Goal: Task Accomplishment & Management: Use online tool/utility

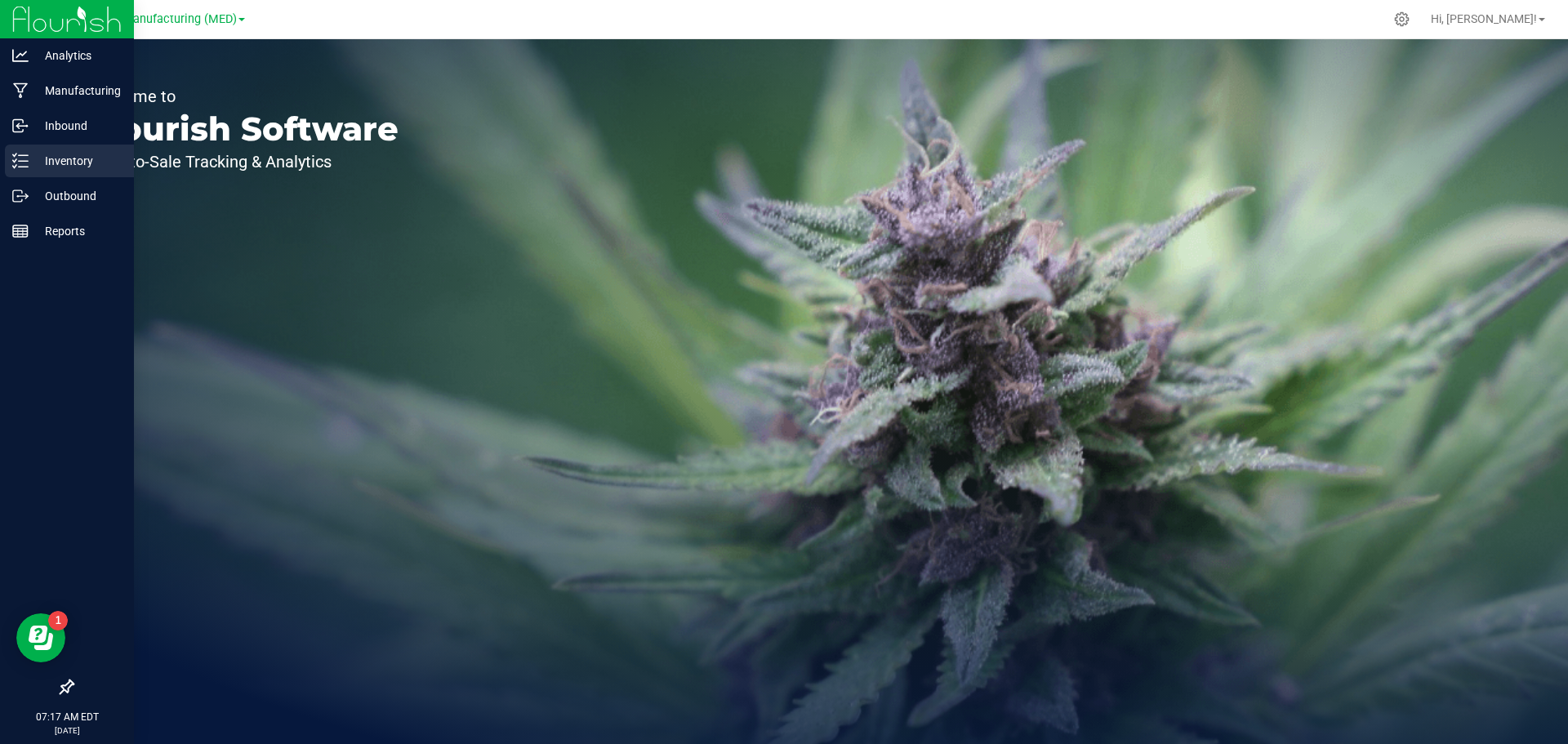
click at [51, 164] on p "Inventory" at bounding box center [78, 161] width 98 height 20
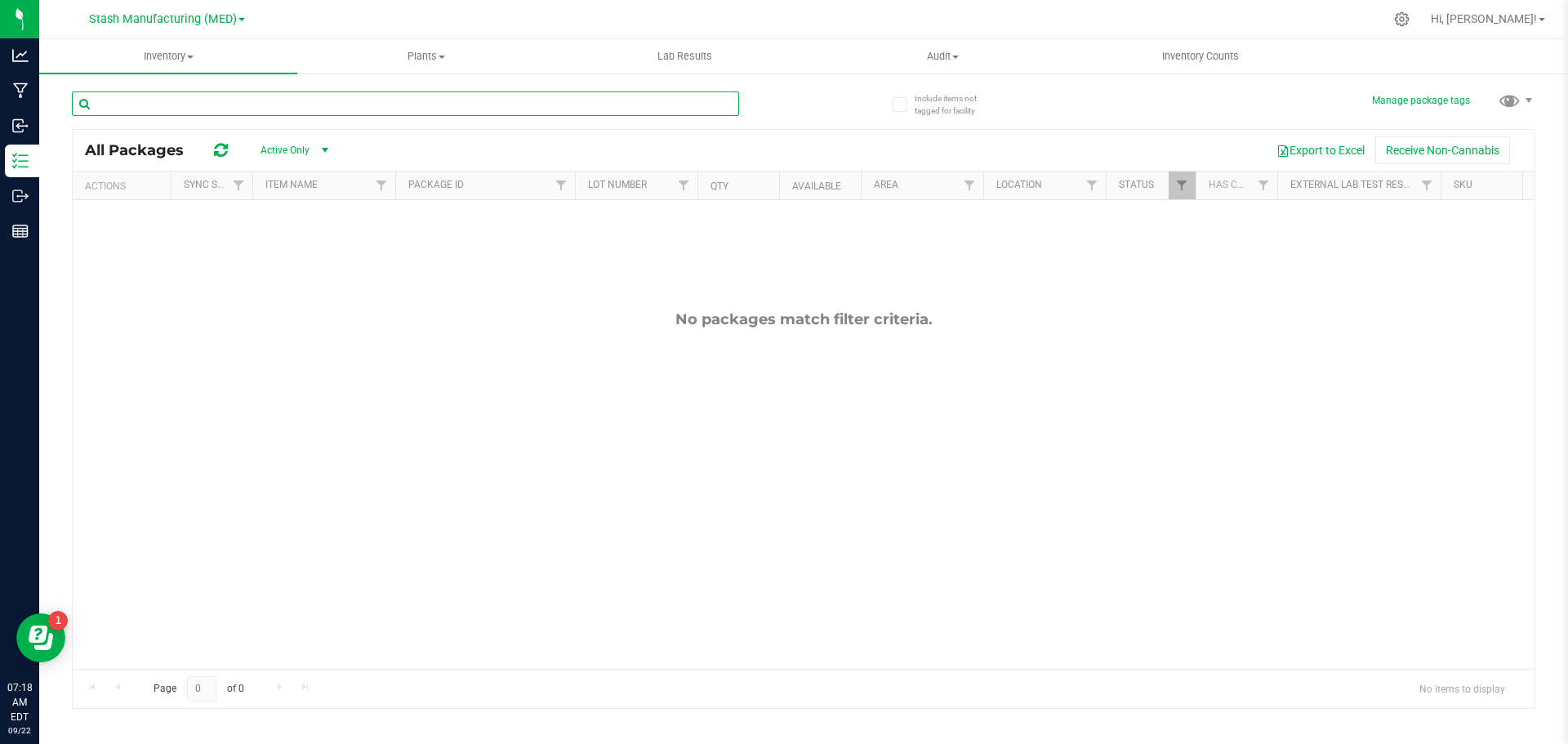
click at [233, 98] on input "text" at bounding box center [405, 103] width 667 height 24
click at [234, 98] on input "text" at bounding box center [405, 103] width 667 height 24
type input "94353"
click at [235, 18] on span "Stash Manufacturing (MED)" at bounding box center [163, 20] width 148 height 14
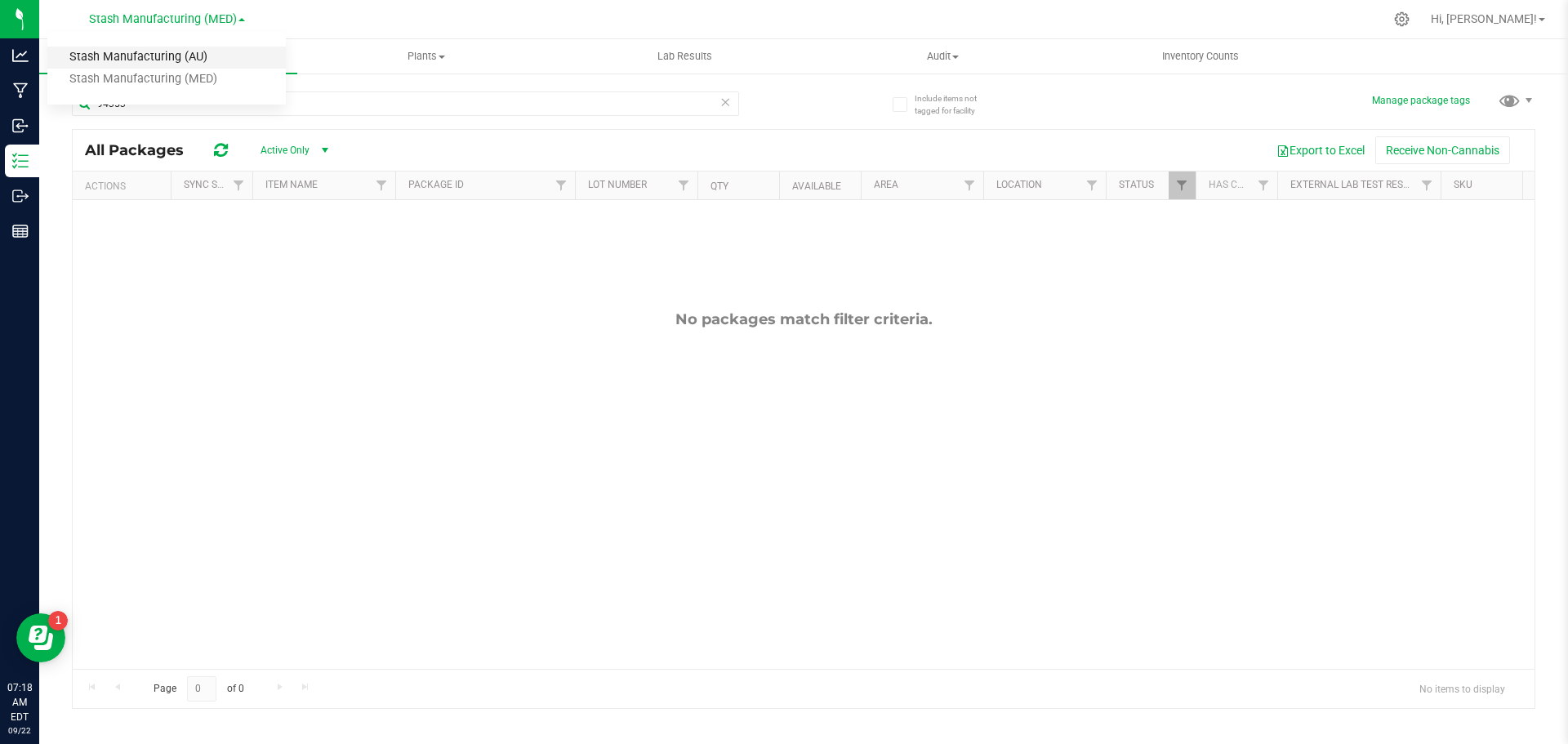
click at [190, 56] on link "Stash Manufacturing (AU)" at bounding box center [166, 58] width 238 height 22
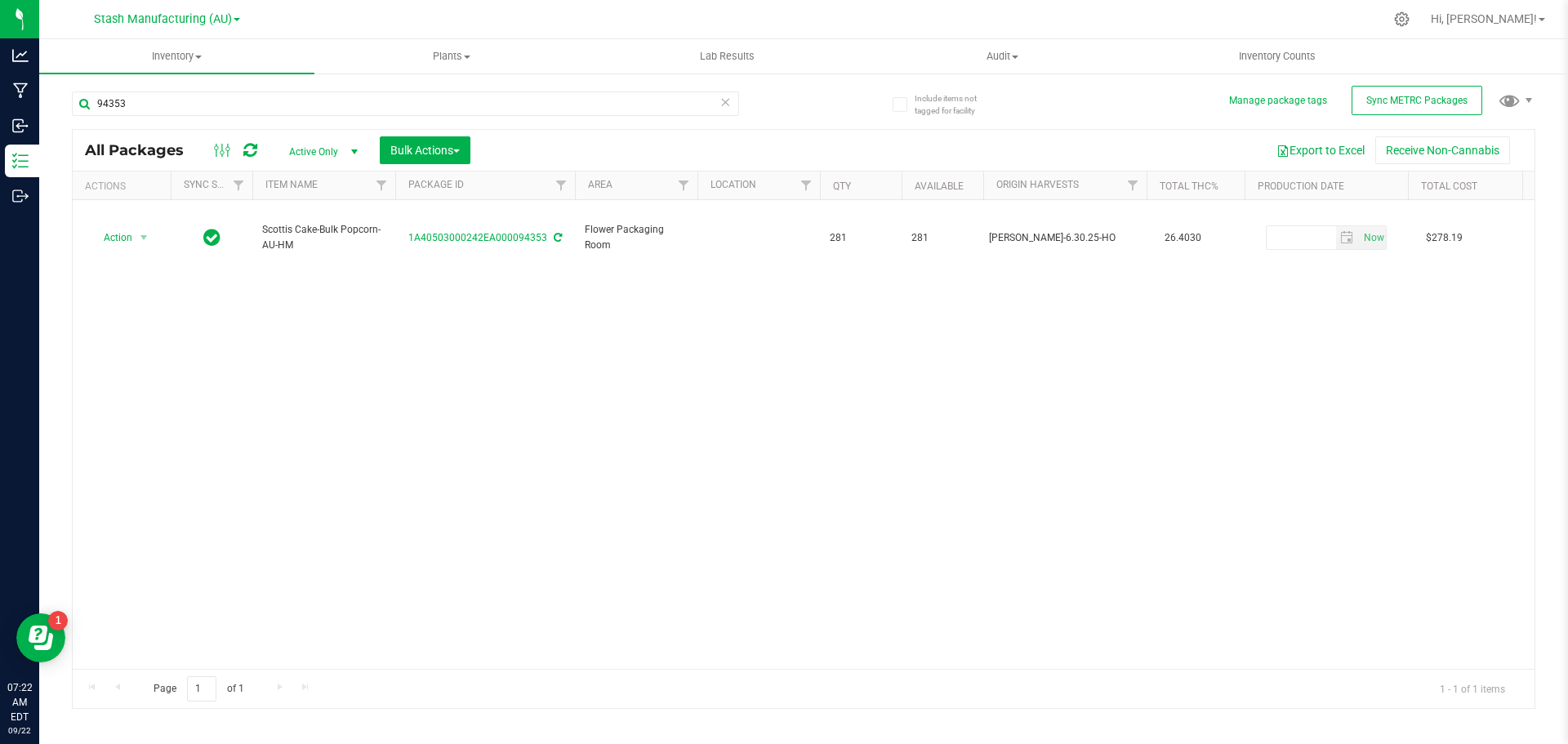
click at [156, 89] on div "94353" at bounding box center [438, 103] width 731 height 52
click at [156, 110] on input "94353" at bounding box center [405, 103] width 667 height 24
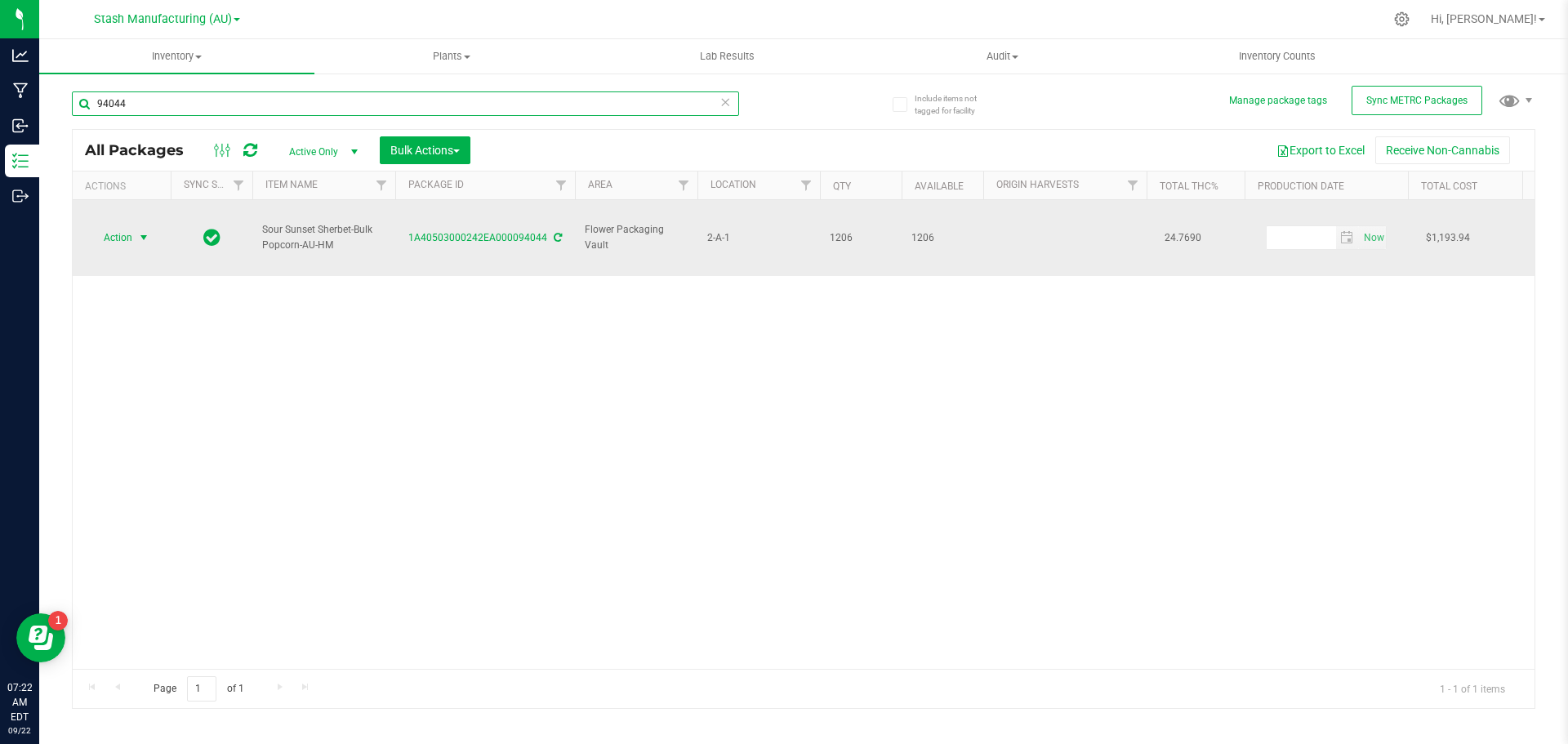
type input "94044"
click at [143, 231] on span "select" at bounding box center [144, 237] width 13 height 13
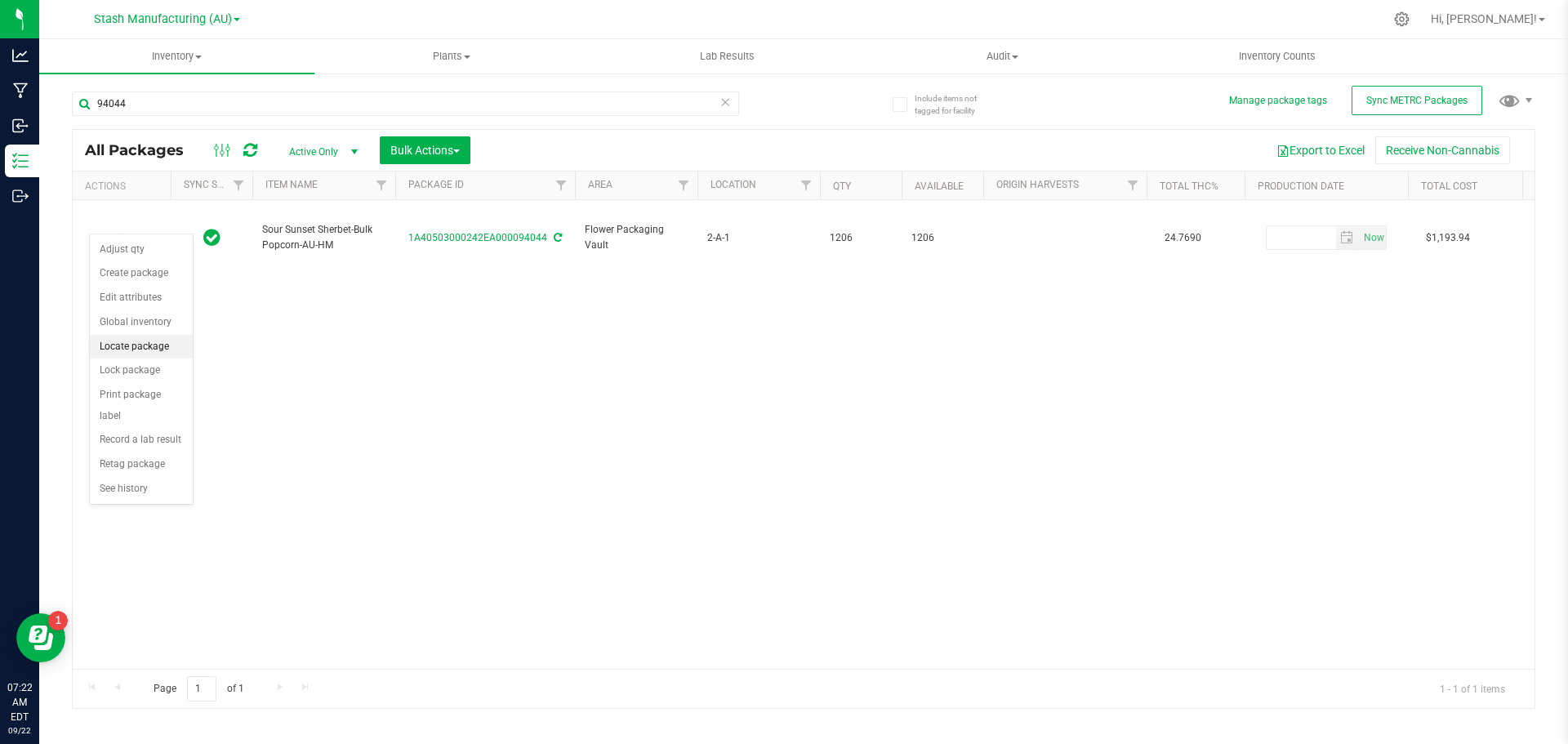
click at [142, 350] on li "Locate package" at bounding box center [141, 347] width 103 height 24
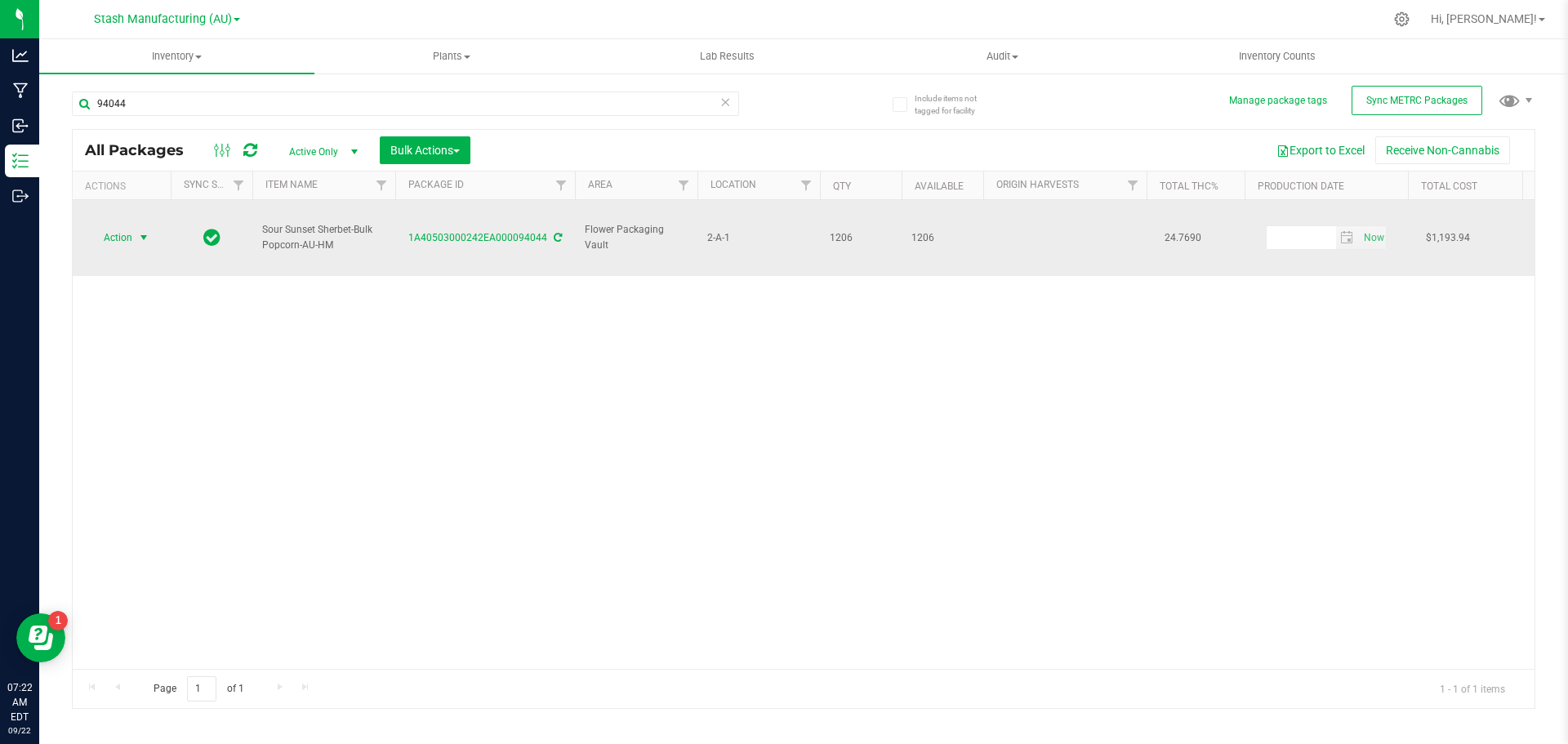
click at [142, 231] on span "select" at bounding box center [144, 237] width 13 height 13
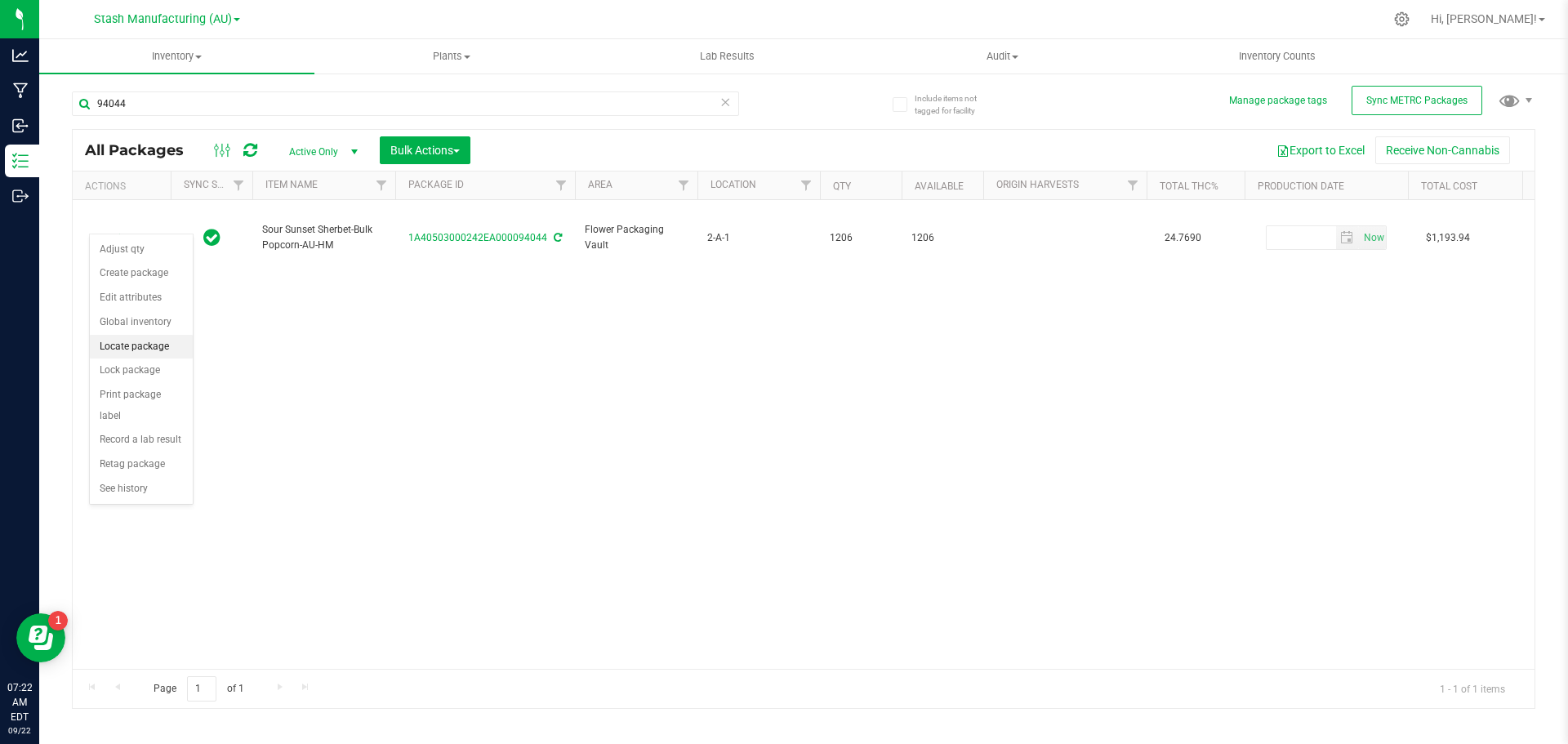
click at [146, 352] on li "Locate package" at bounding box center [141, 347] width 103 height 24
click at [459, 150] on span "button" at bounding box center [456, 152] width 6 height 4
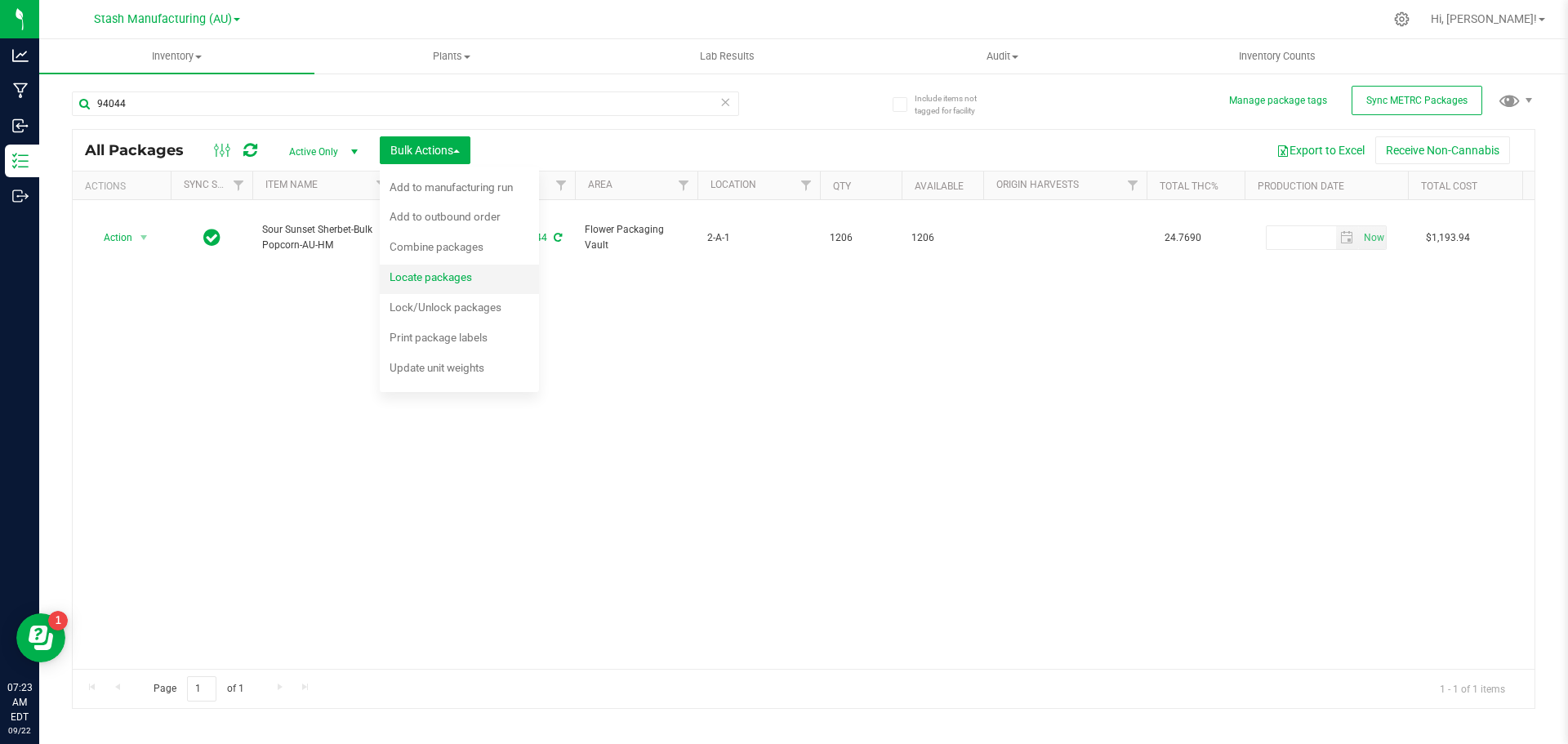
click at [457, 280] on span "Locate packages" at bounding box center [430, 276] width 82 height 13
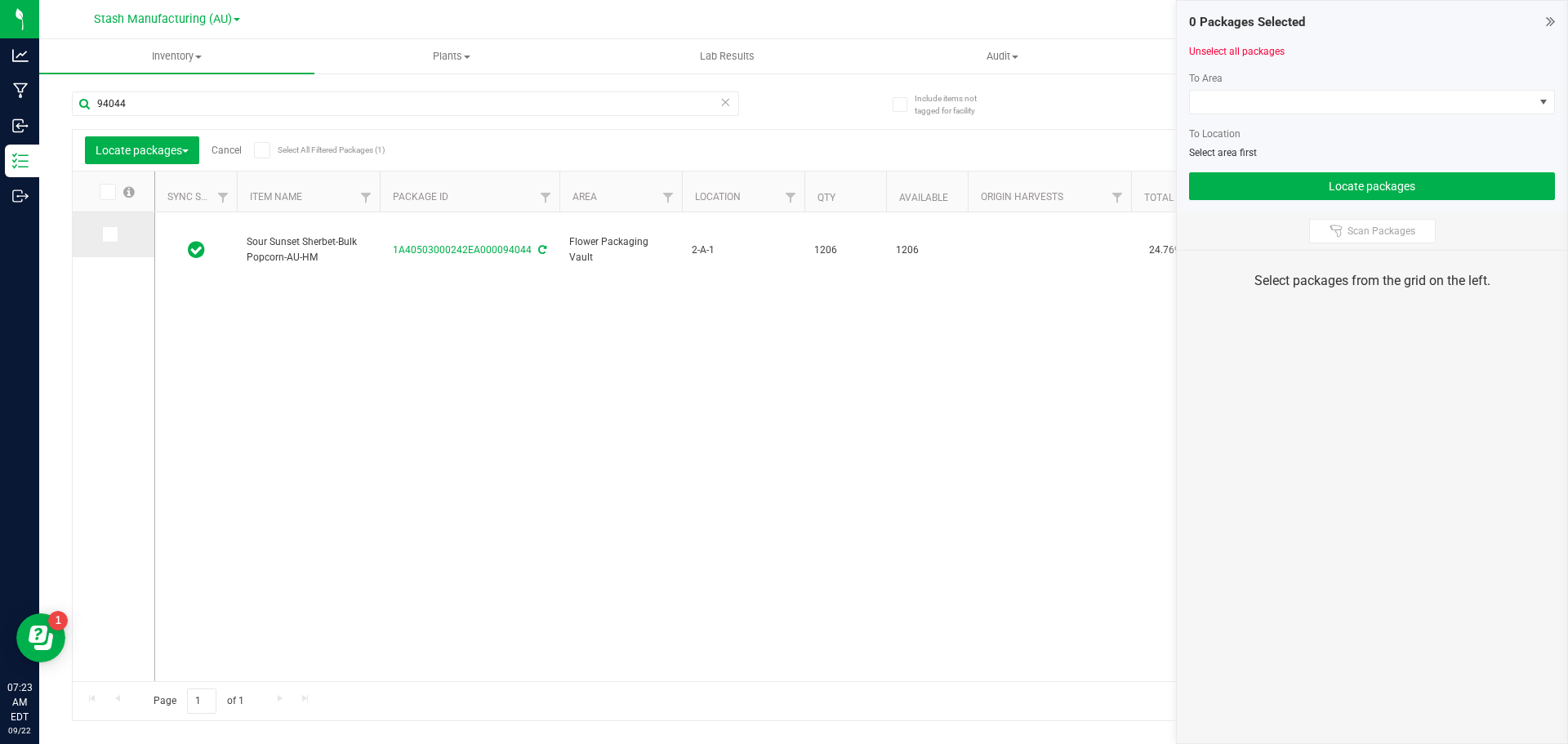
click at [114, 235] on icon at bounding box center [109, 235] width 11 height 0
click at [0, 0] on input "checkbox" at bounding box center [0, 0] width 0 height 0
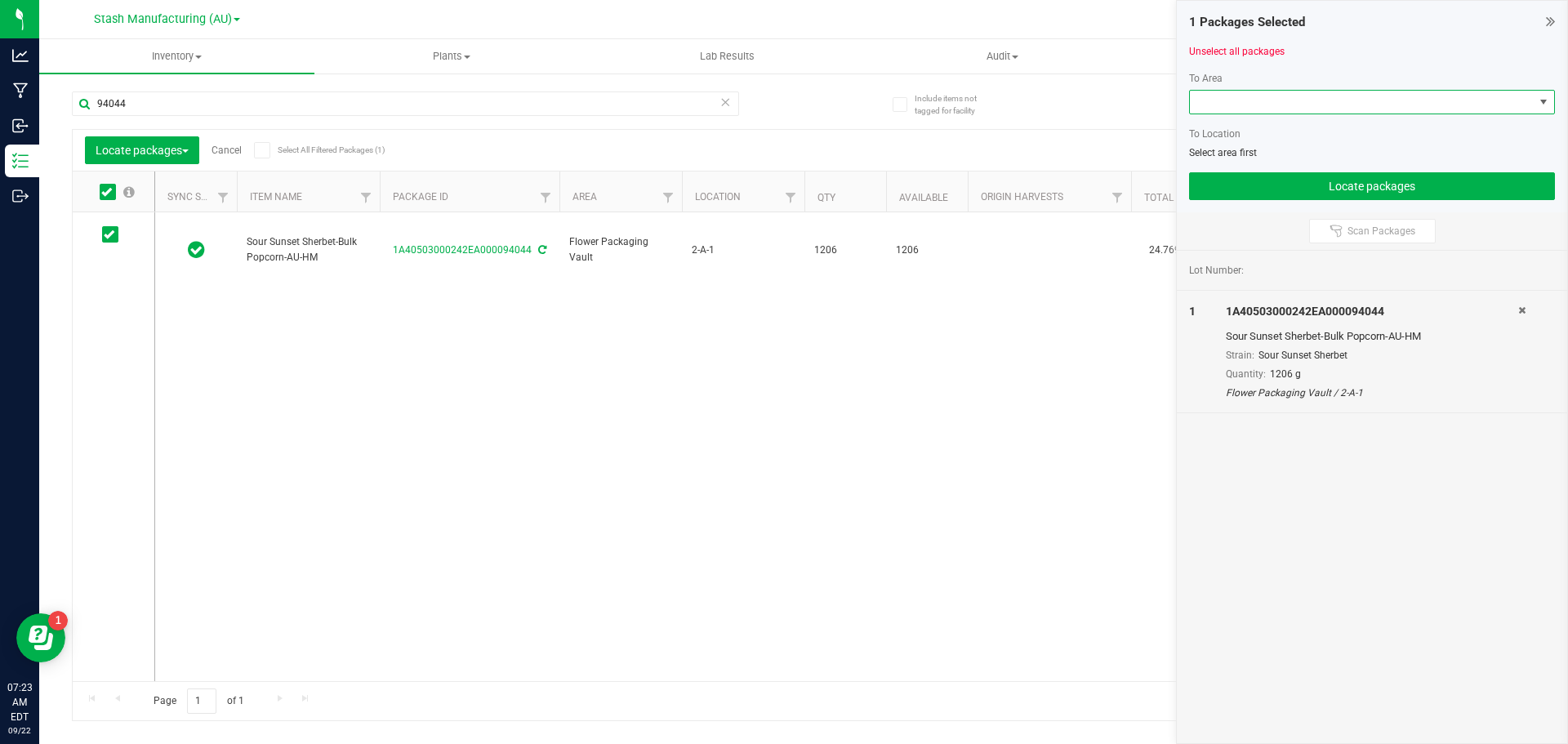
click at [1545, 100] on span at bounding box center [1543, 102] width 13 height 13
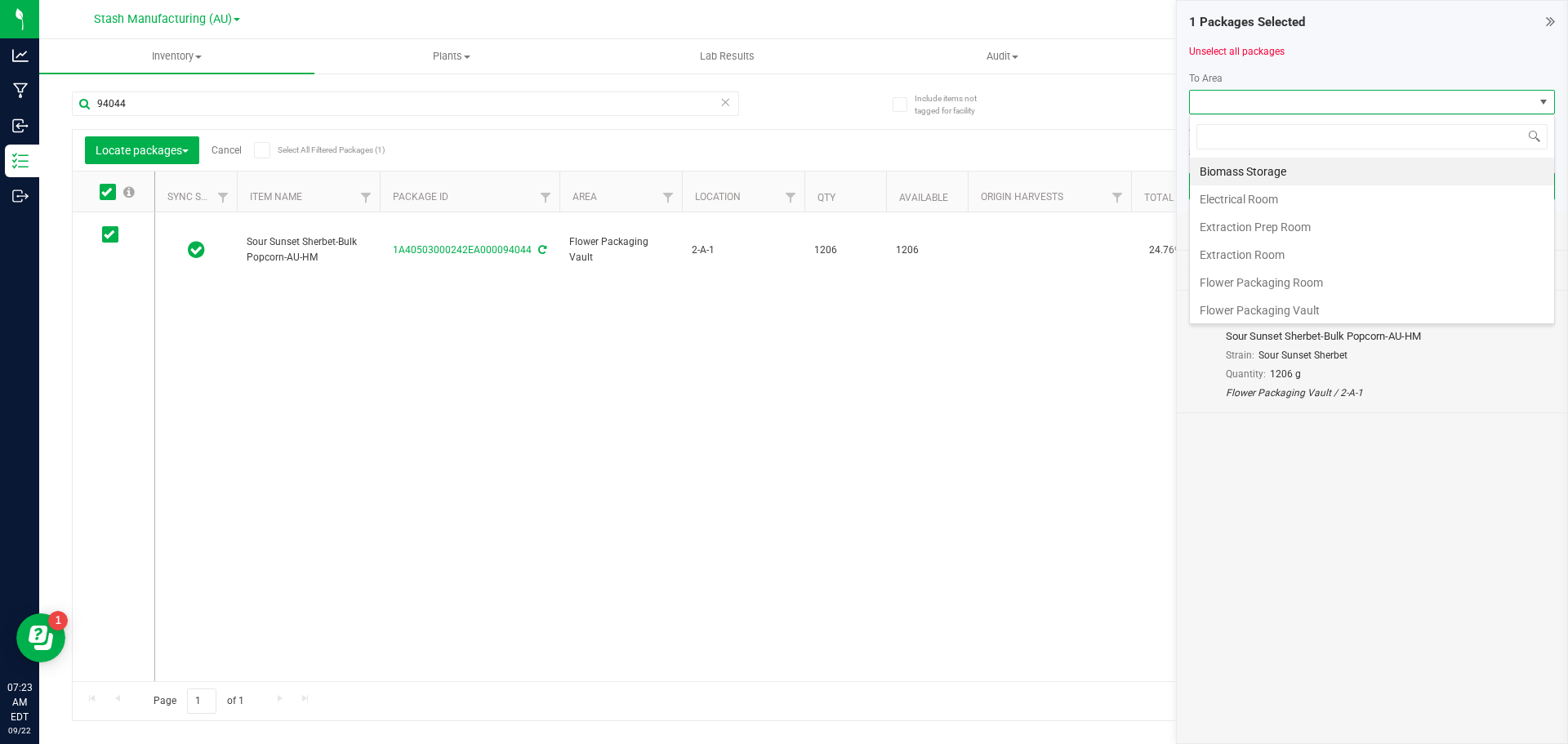
scroll to position [24, 366]
click at [1255, 282] on li "Flower Packaging Room" at bounding box center [1371, 283] width 364 height 28
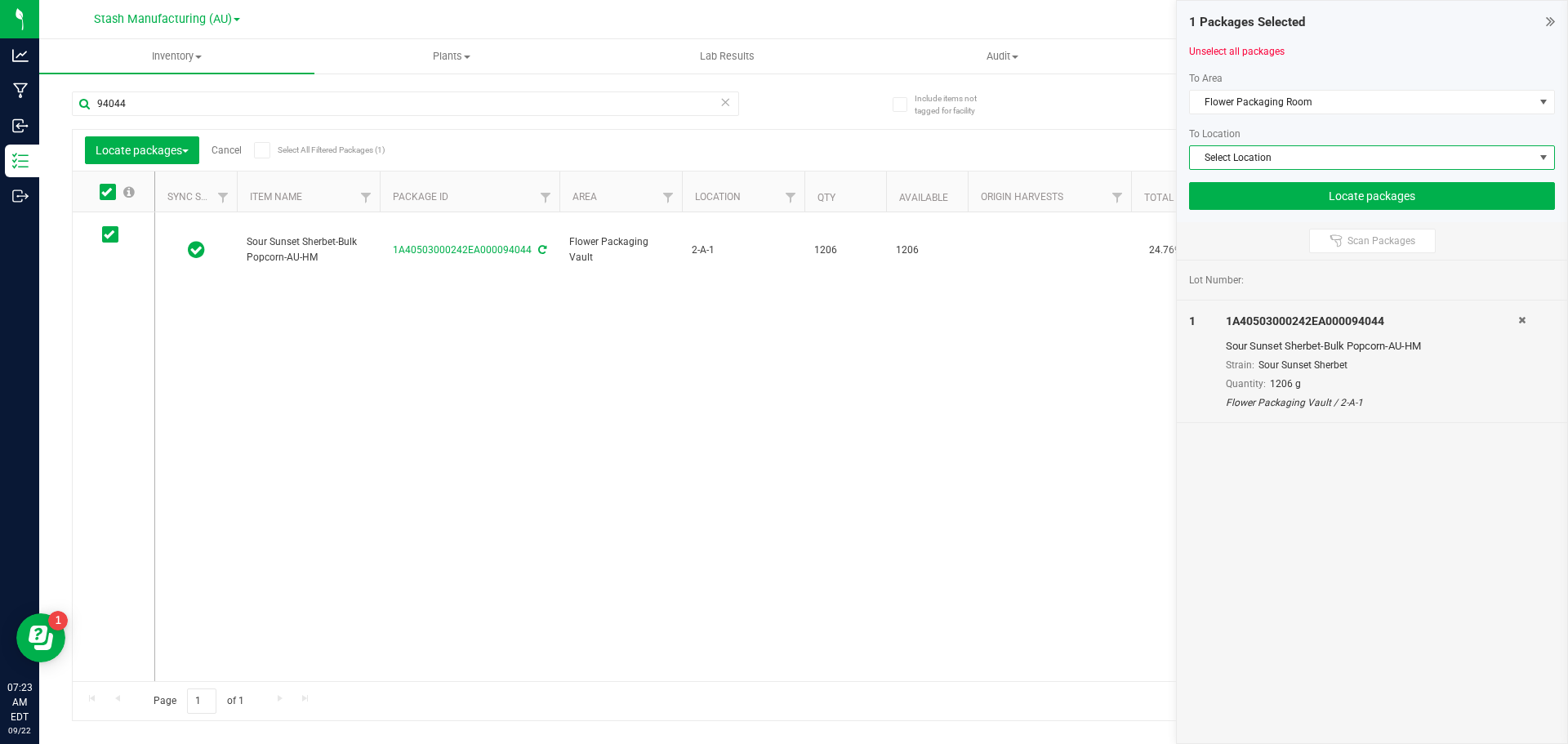
click at [1544, 156] on span at bounding box center [1543, 157] width 13 height 13
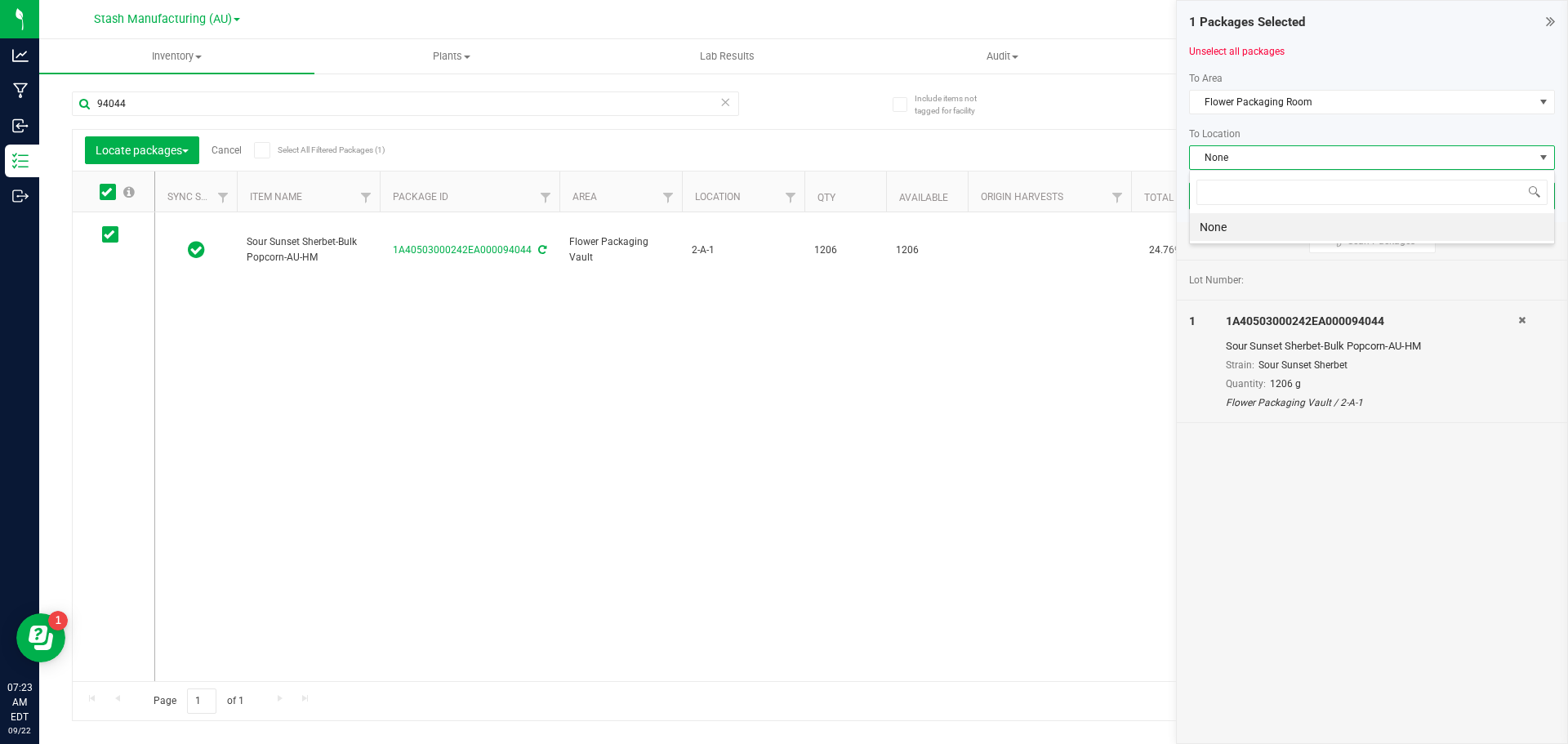
click at [1214, 227] on li "None" at bounding box center [1371, 227] width 364 height 28
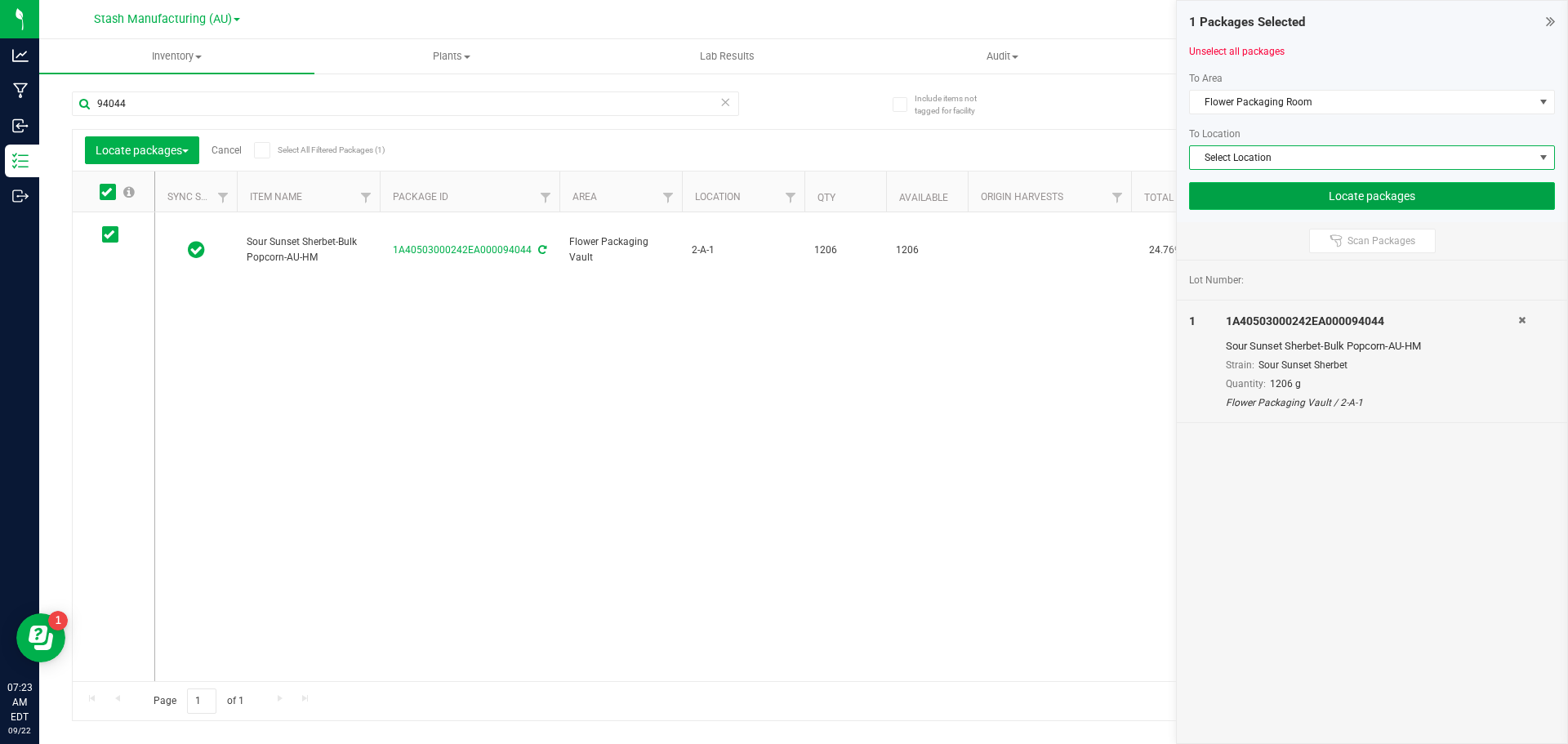
click at [1236, 200] on button "Locate packages" at bounding box center [1371, 196] width 366 height 28
